Goal: Information Seeking & Learning: Learn about a topic

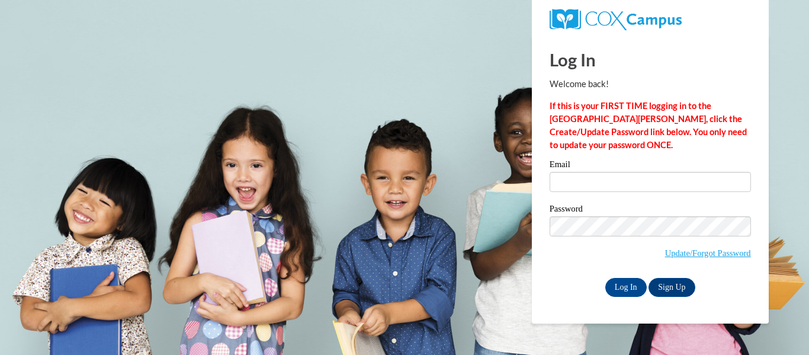
type input "shavonne.macek@aol.com"
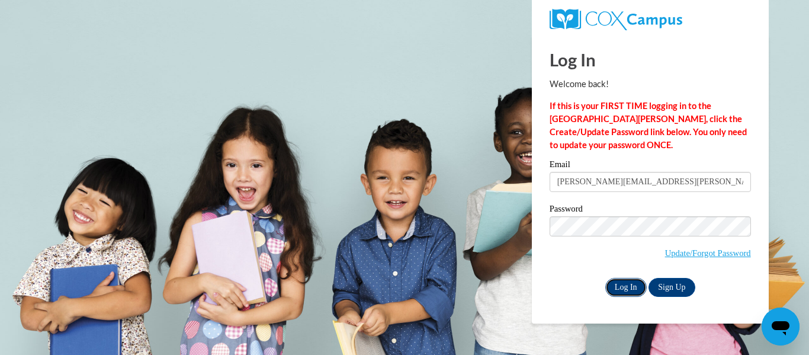
click at [630, 287] on input "Log In" at bounding box center [626, 287] width 41 height 19
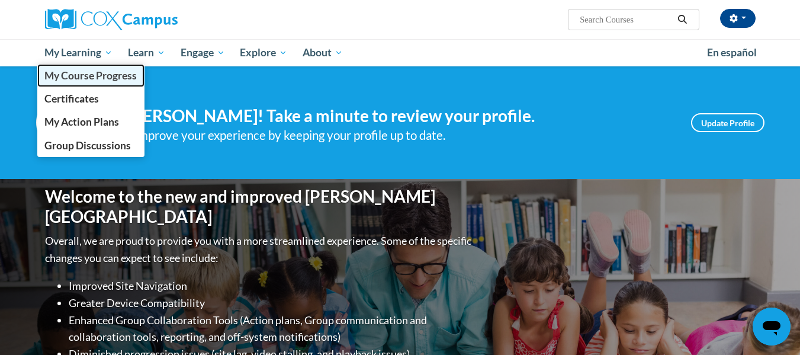
click at [95, 75] on span "My Course Progress" at bounding box center [90, 75] width 92 height 12
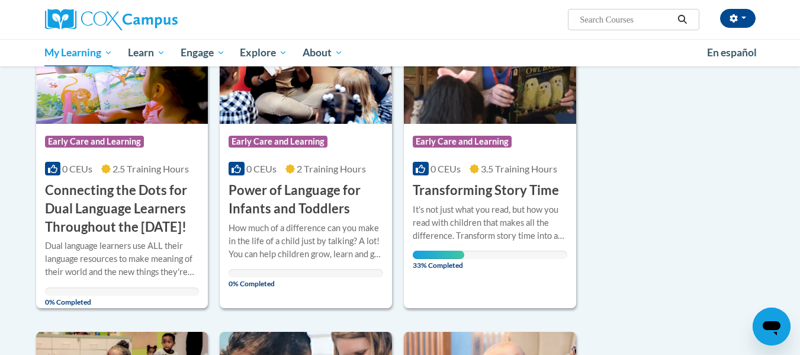
scroll to position [213, 0]
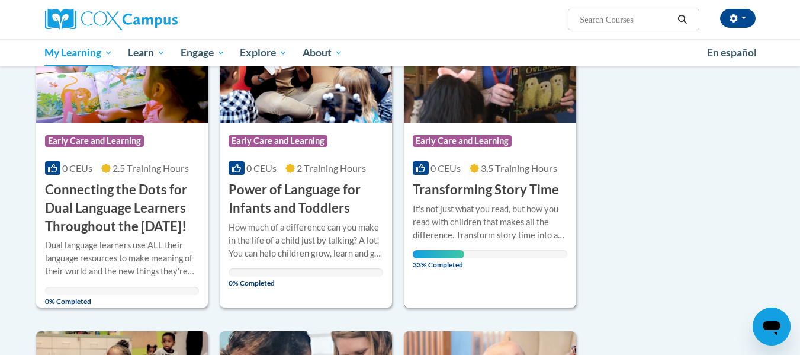
click at [493, 184] on h3 "Transforming Story Time" at bounding box center [486, 190] width 146 height 18
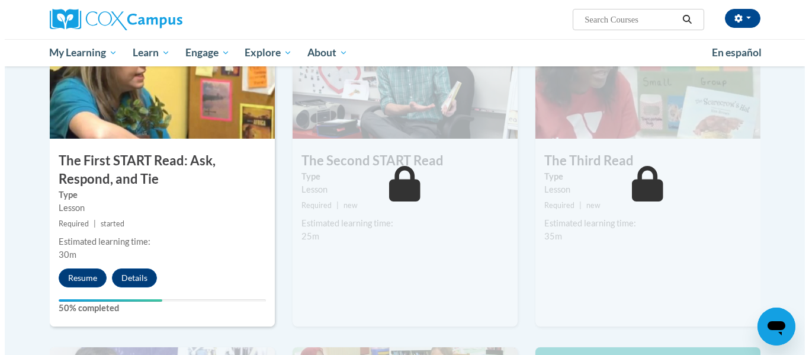
scroll to position [640, 0]
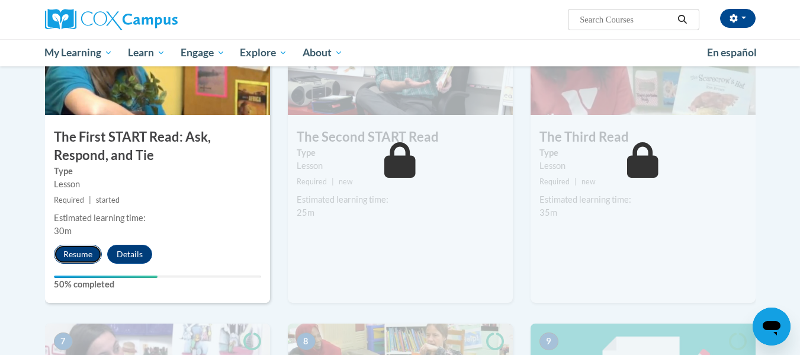
click at [85, 259] on button "Resume" at bounding box center [78, 254] width 48 height 19
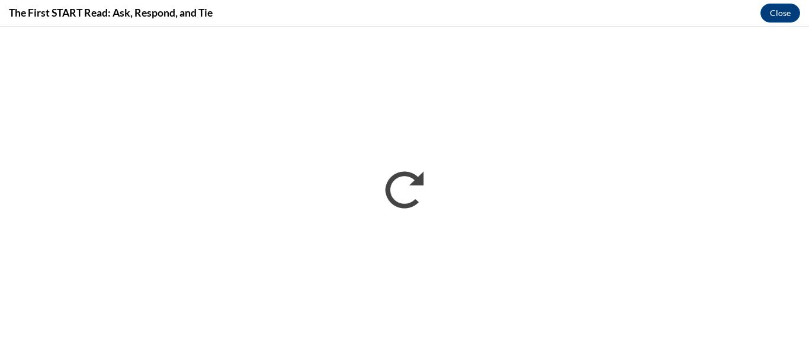
scroll to position [0, 0]
